Goal: Task Accomplishment & Management: Use online tool/utility

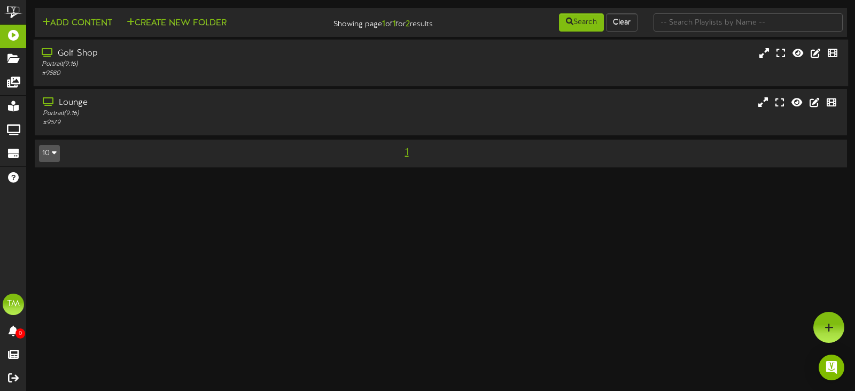
click at [179, 58] on div "Golf Shop" at bounding box center [203, 54] width 323 height 12
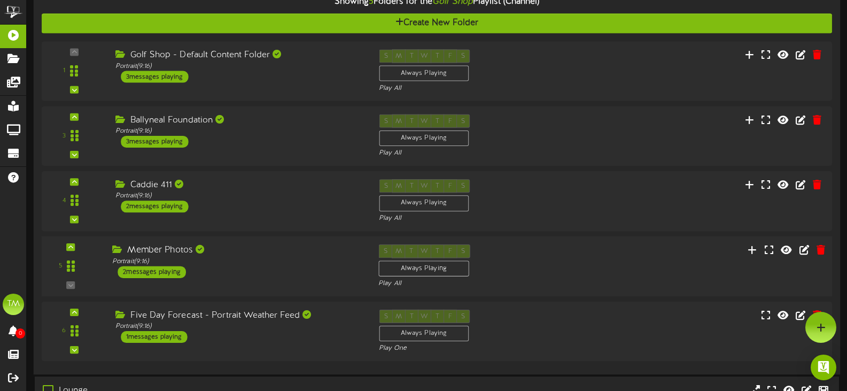
scroll to position [77, 0]
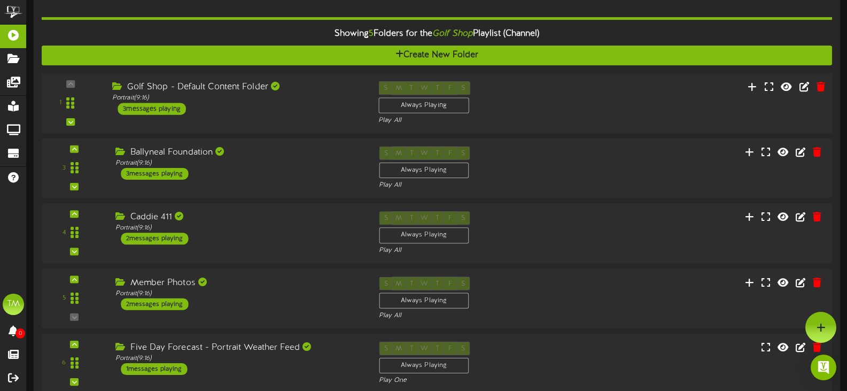
click at [292, 85] on div "Golf Shop - Default Content Folder" at bounding box center [237, 87] width 250 height 12
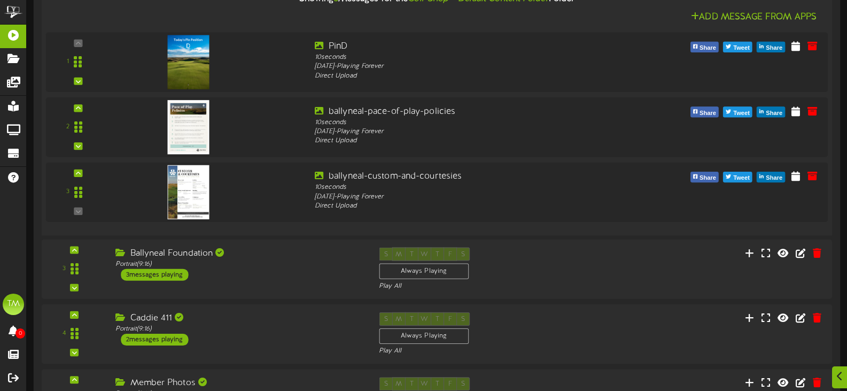
scroll to position [237, 0]
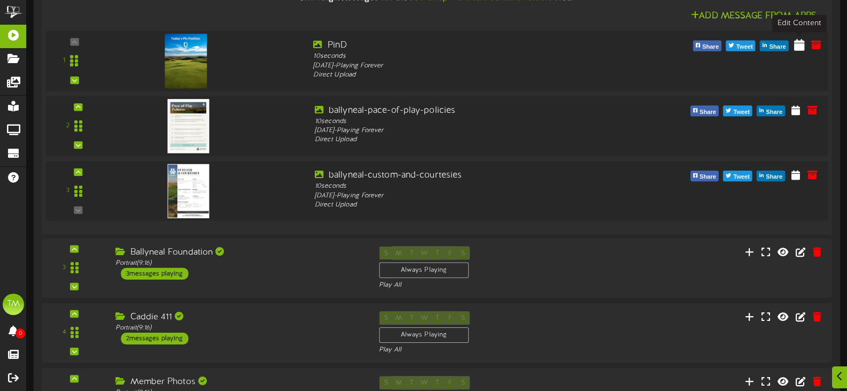
click at [802, 46] on icon at bounding box center [799, 44] width 11 height 12
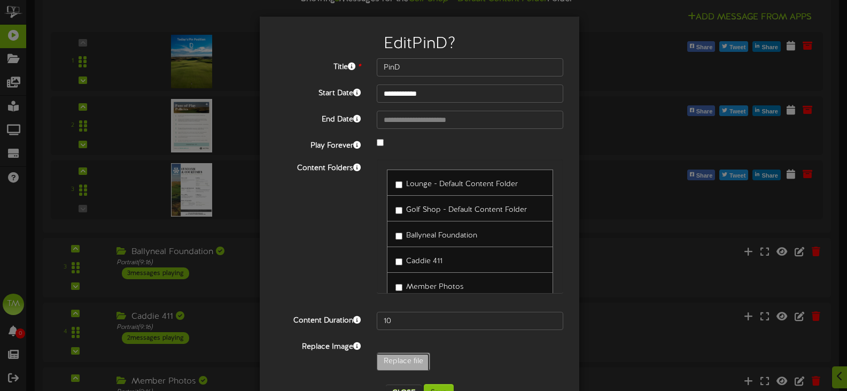
type input "**********"
type input "PinE"
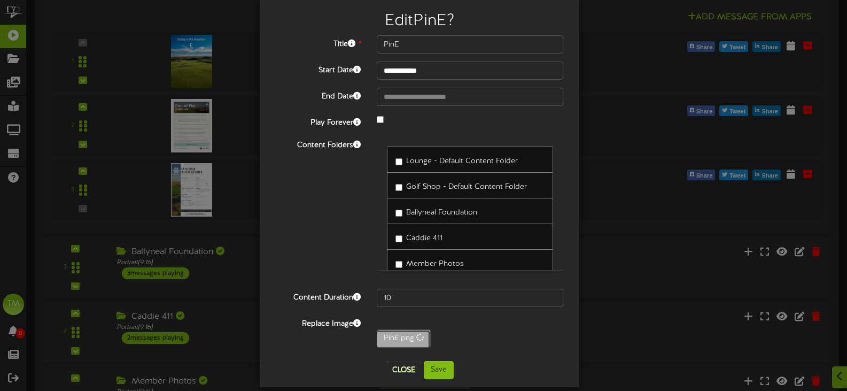
scroll to position [36, 0]
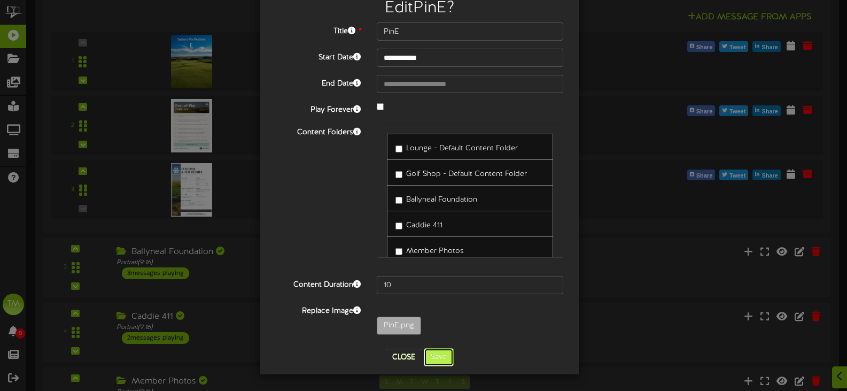
click at [436, 362] on button "Save" at bounding box center [439, 357] width 30 height 18
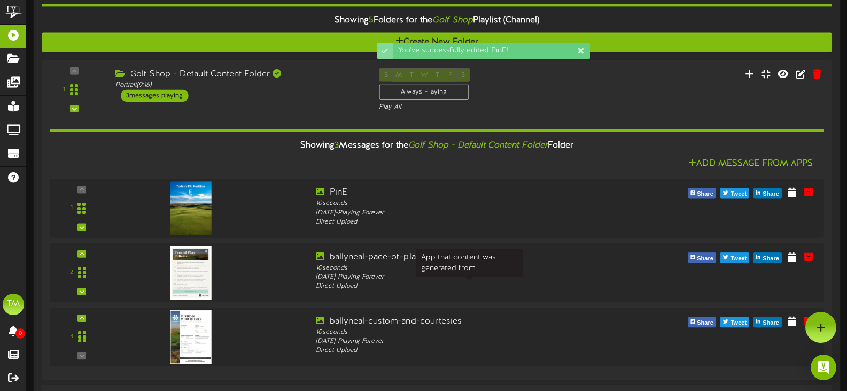
scroll to position [77, 0]
